Goal: Find specific page/section: Find specific page/section

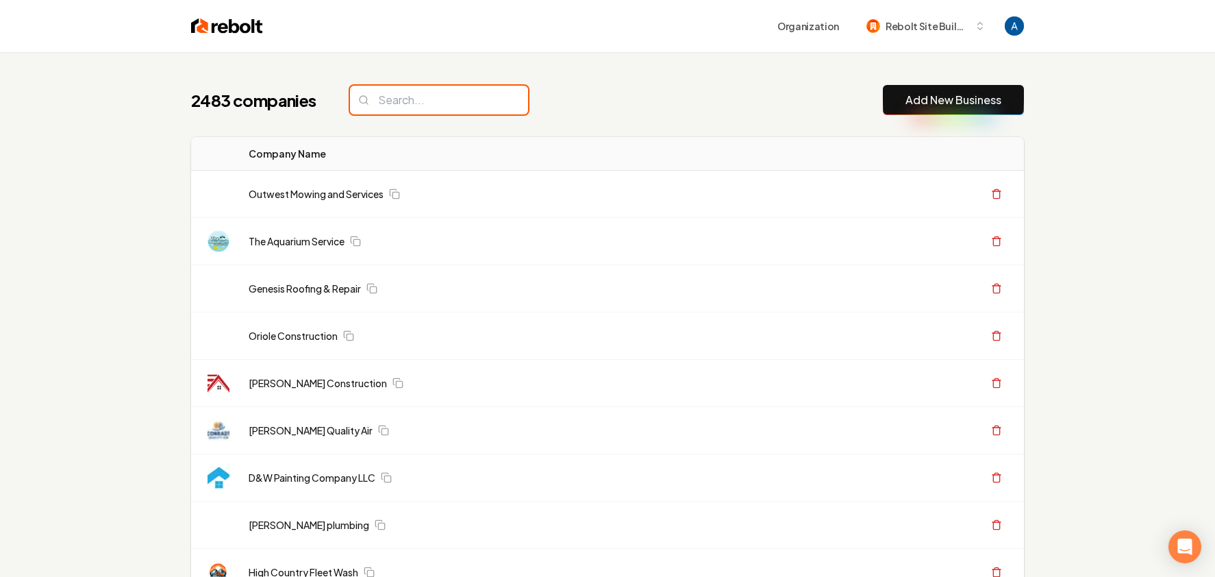
click at [430, 97] on input "search" at bounding box center [439, 100] width 178 height 29
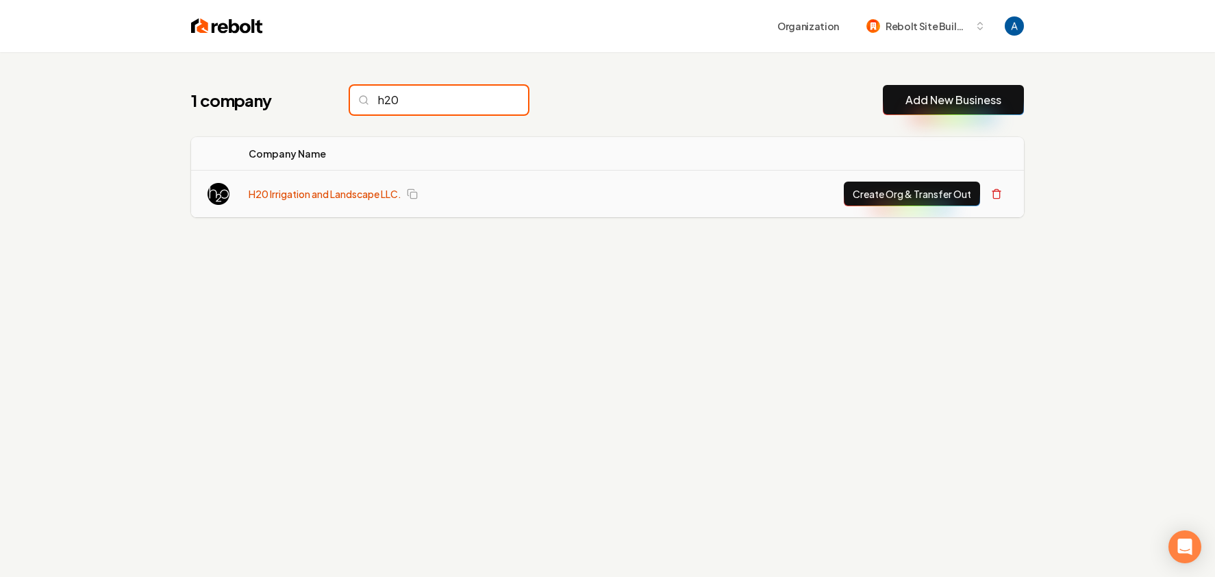
type input "h20"
click at [367, 192] on link "H20 Irrigation and Landscape LLC." at bounding box center [325, 194] width 153 height 14
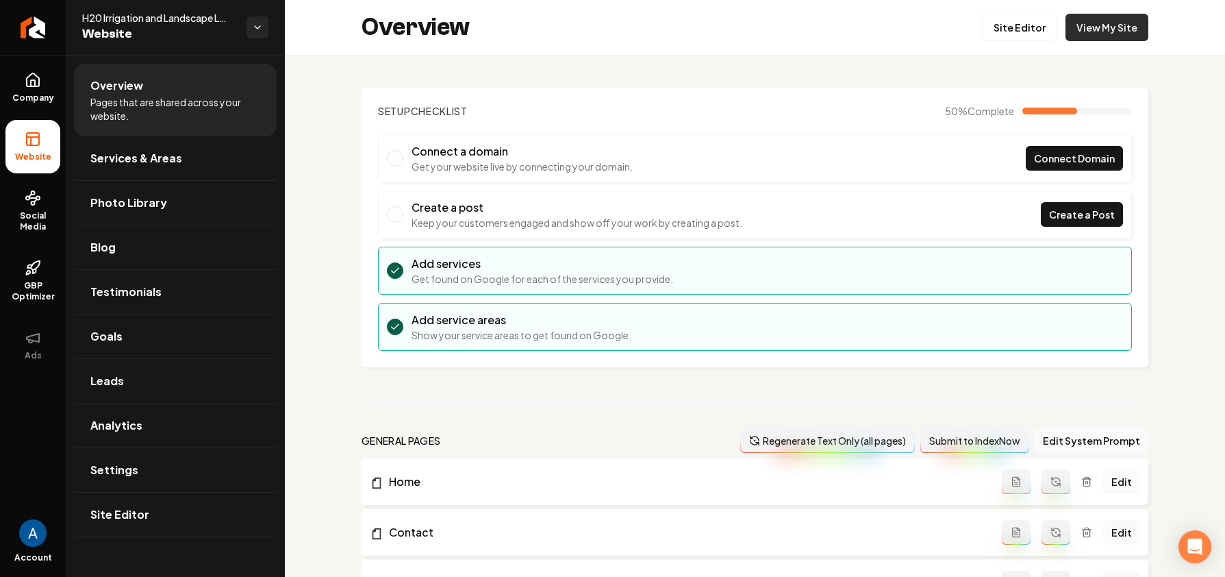
click at [1117, 29] on link "View My Site" at bounding box center [1107, 27] width 83 height 27
click at [26, 29] on icon "Return to dashboard" at bounding box center [33, 27] width 22 height 22
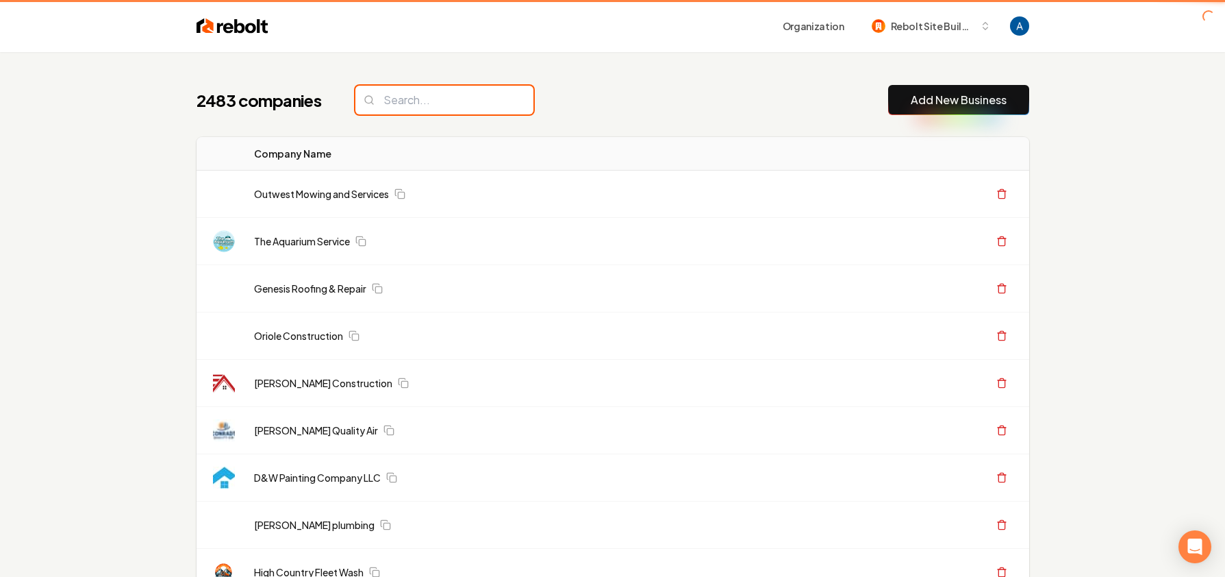
click at [416, 98] on input "search" at bounding box center [445, 100] width 178 height 29
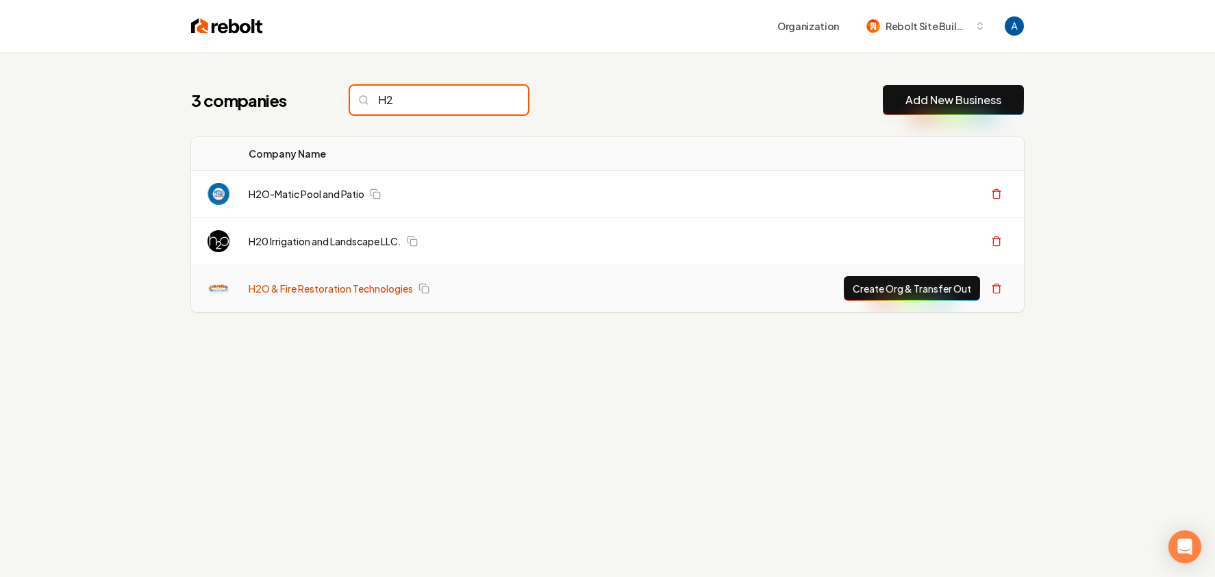
type input "H2"
click at [352, 292] on link "H2O & Fire Restoration Technologies" at bounding box center [331, 289] width 164 height 14
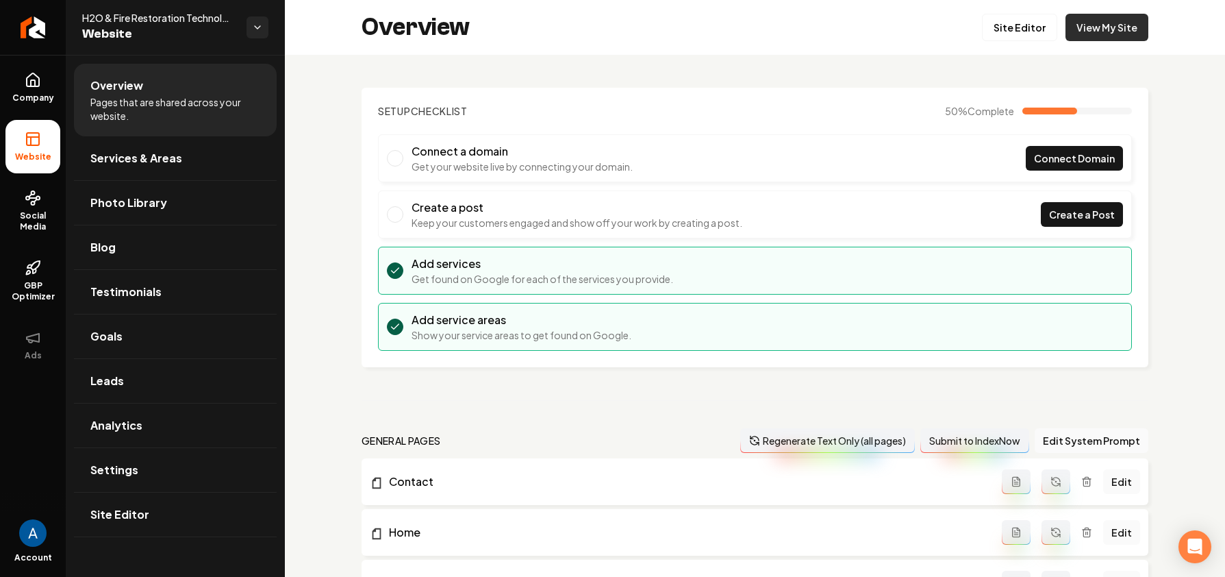
click at [1101, 25] on link "View My Site" at bounding box center [1107, 27] width 83 height 27
click at [34, 32] on icon "Return to dashboard" at bounding box center [33, 27] width 22 height 22
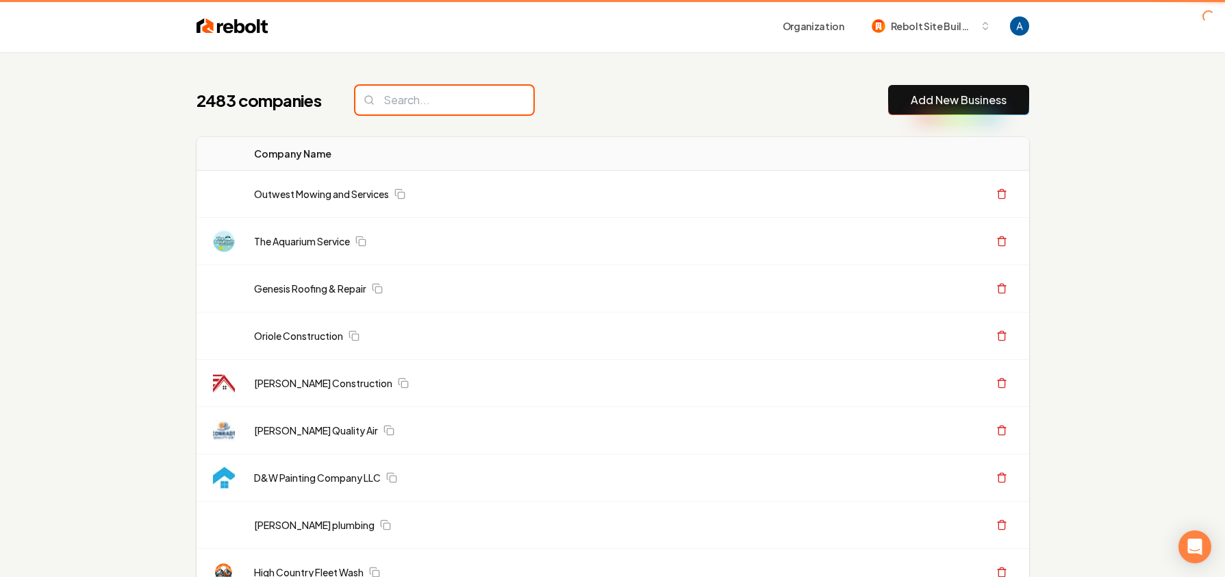
click at [416, 104] on input "search" at bounding box center [445, 100] width 178 height 29
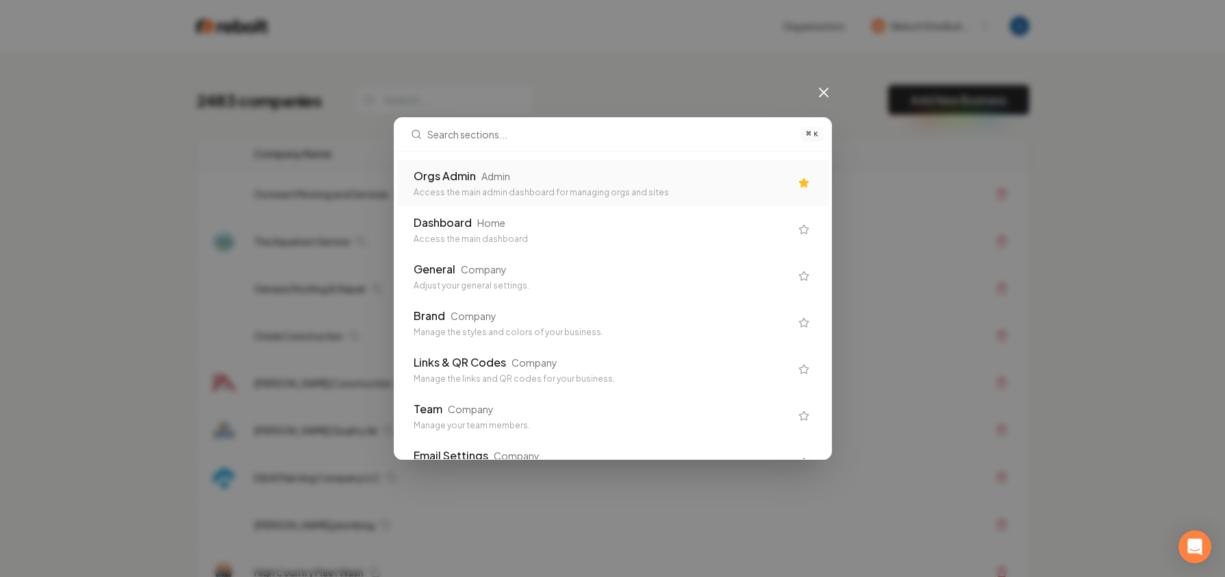
click at [525, 166] on div "Orgs Admin Admin Access the main admin dashboard for managing orgs and sites" at bounding box center [613, 183] width 432 height 47
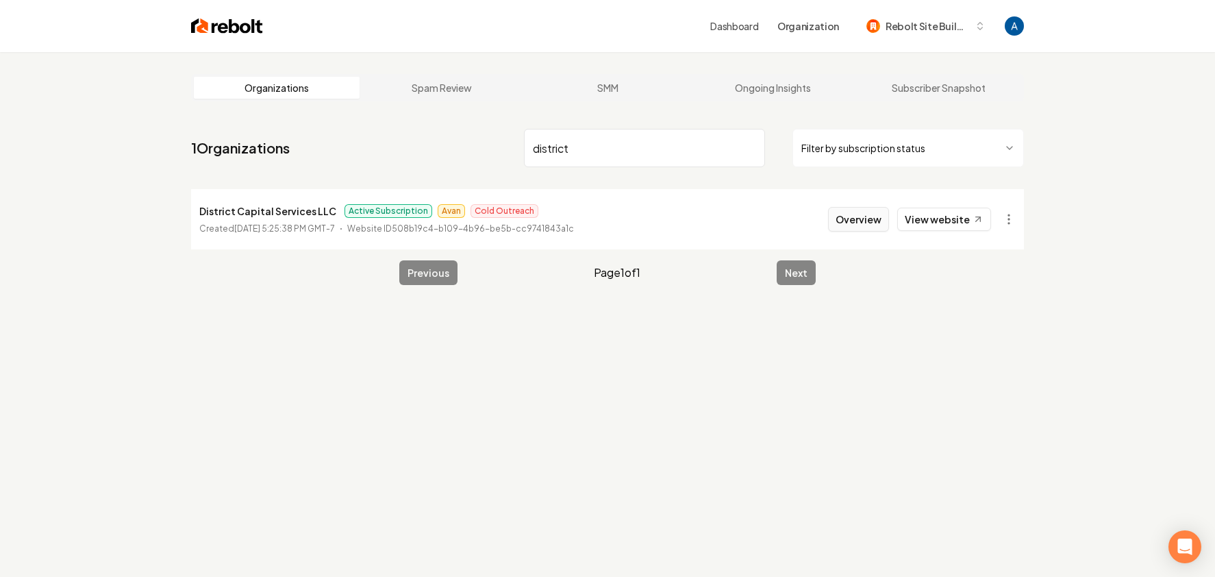
type input "district"
click at [871, 226] on button "Overview" at bounding box center [858, 219] width 61 height 25
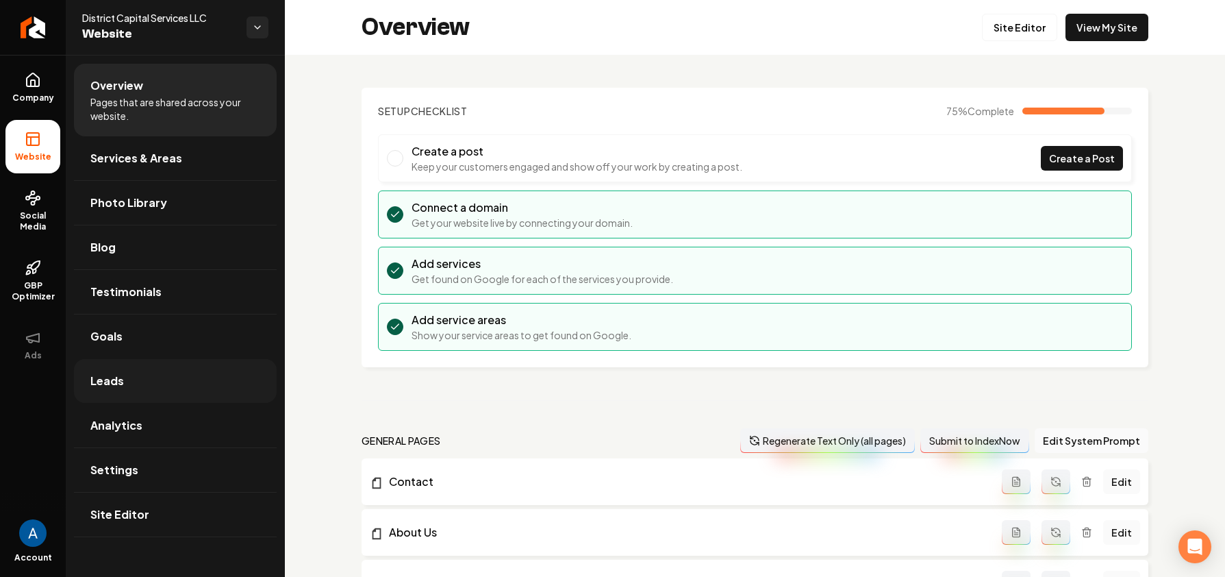
click at [110, 377] on span "Leads" at bounding box center [107, 381] width 34 height 16
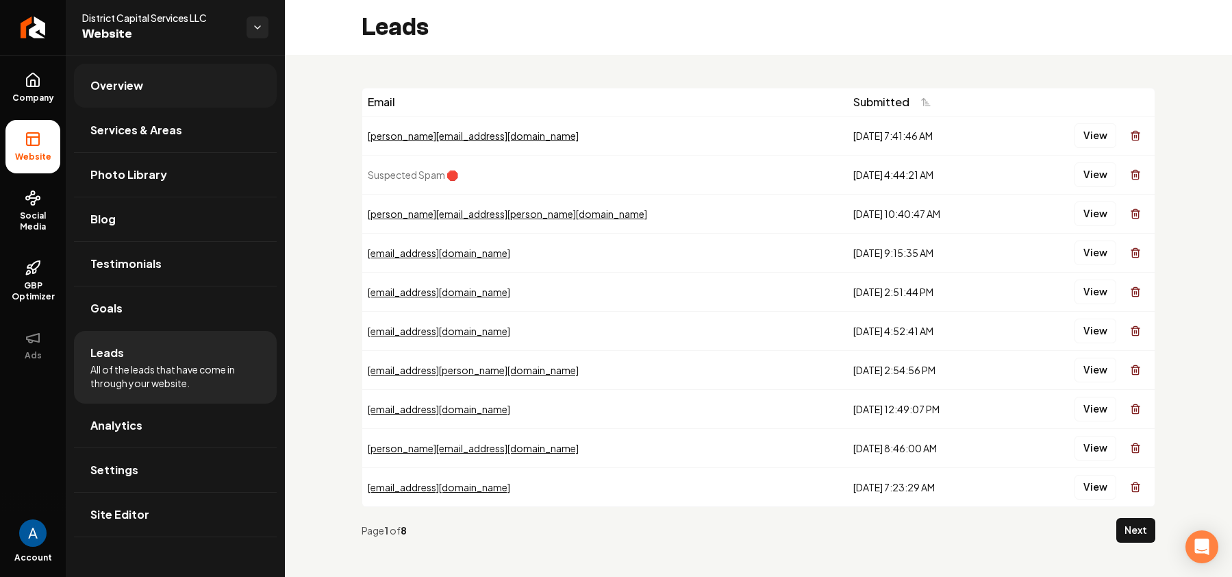
click at [111, 83] on span "Overview" at bounding box center [116, 85] width 53 height 16
